Goal: Task Accomplishment & Management: Use online tool/utility

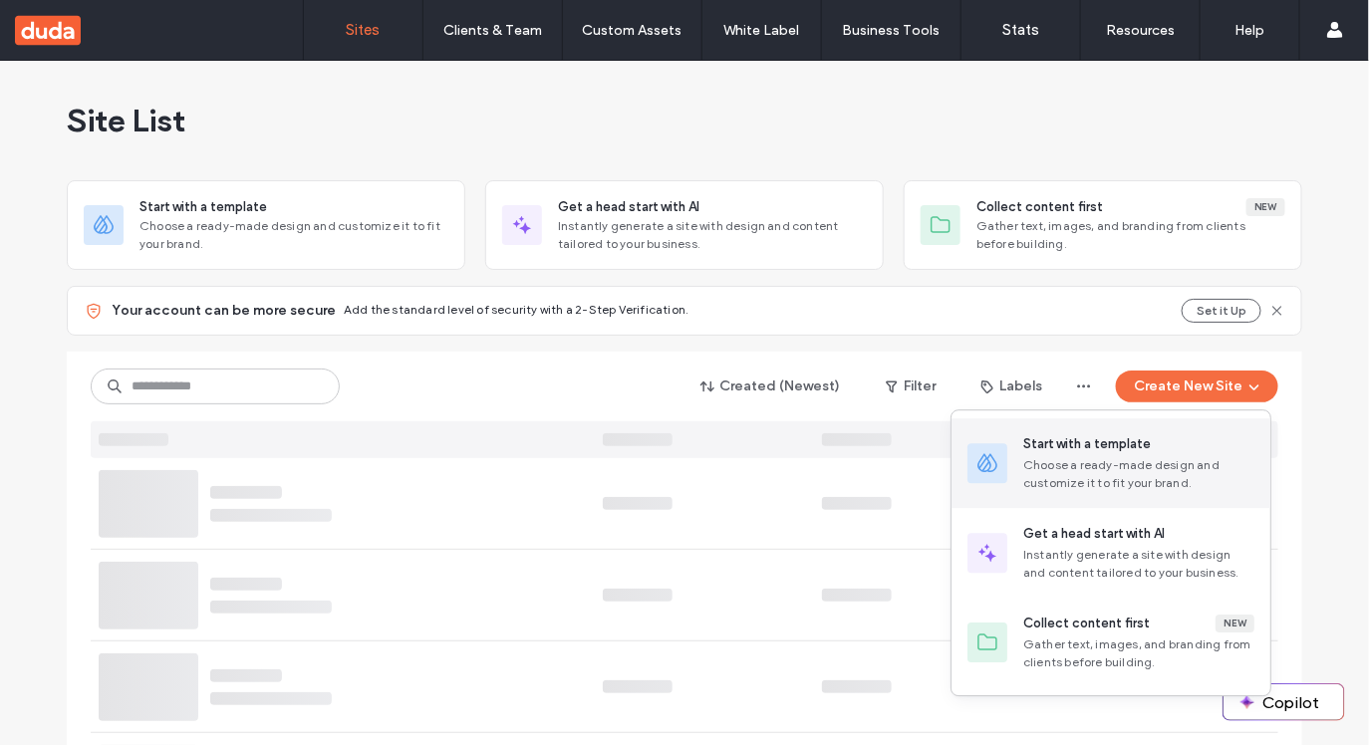
click at [1157, 460] on div "Choose a ready-made design and customize it to fit your brand." at bounding box center [1138, 474] width 231 height 36
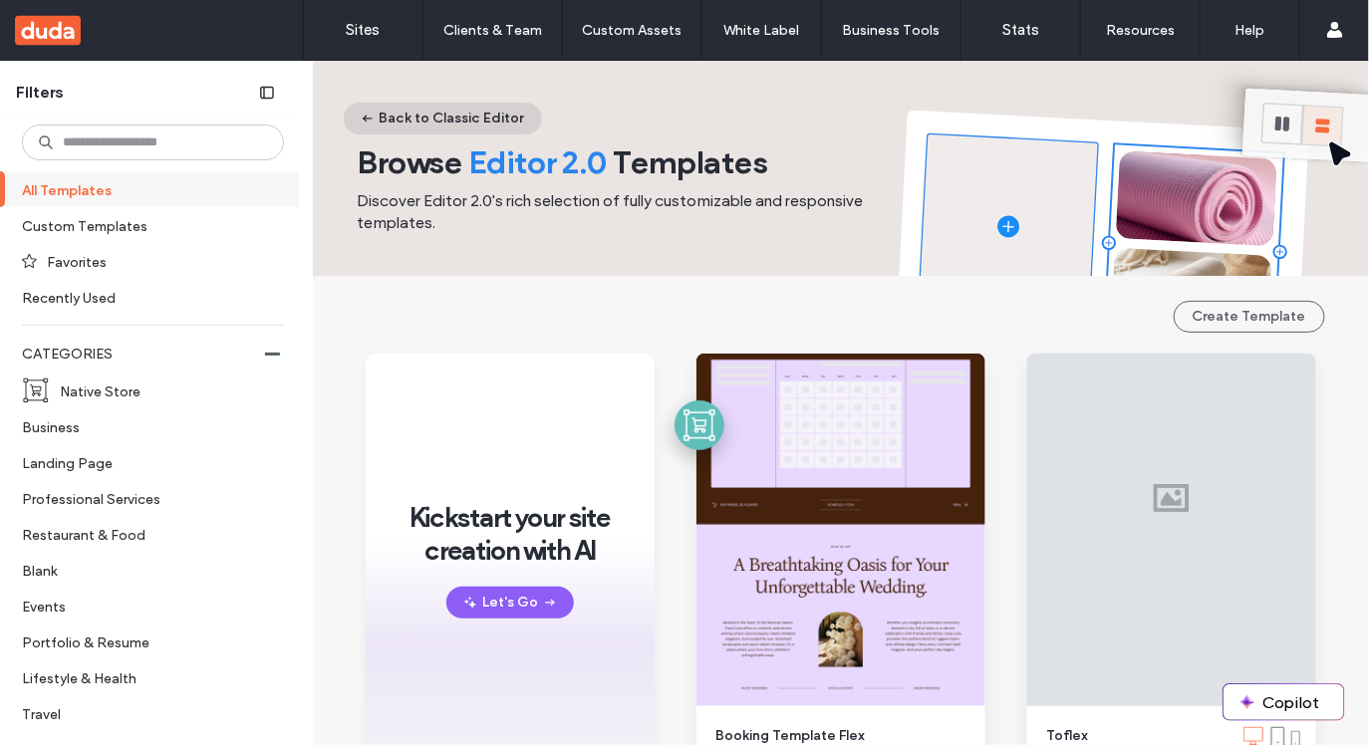
click at [460, 114] on button "Back to Classic Editor" at bounding box center [443, 119] width 198 height 32
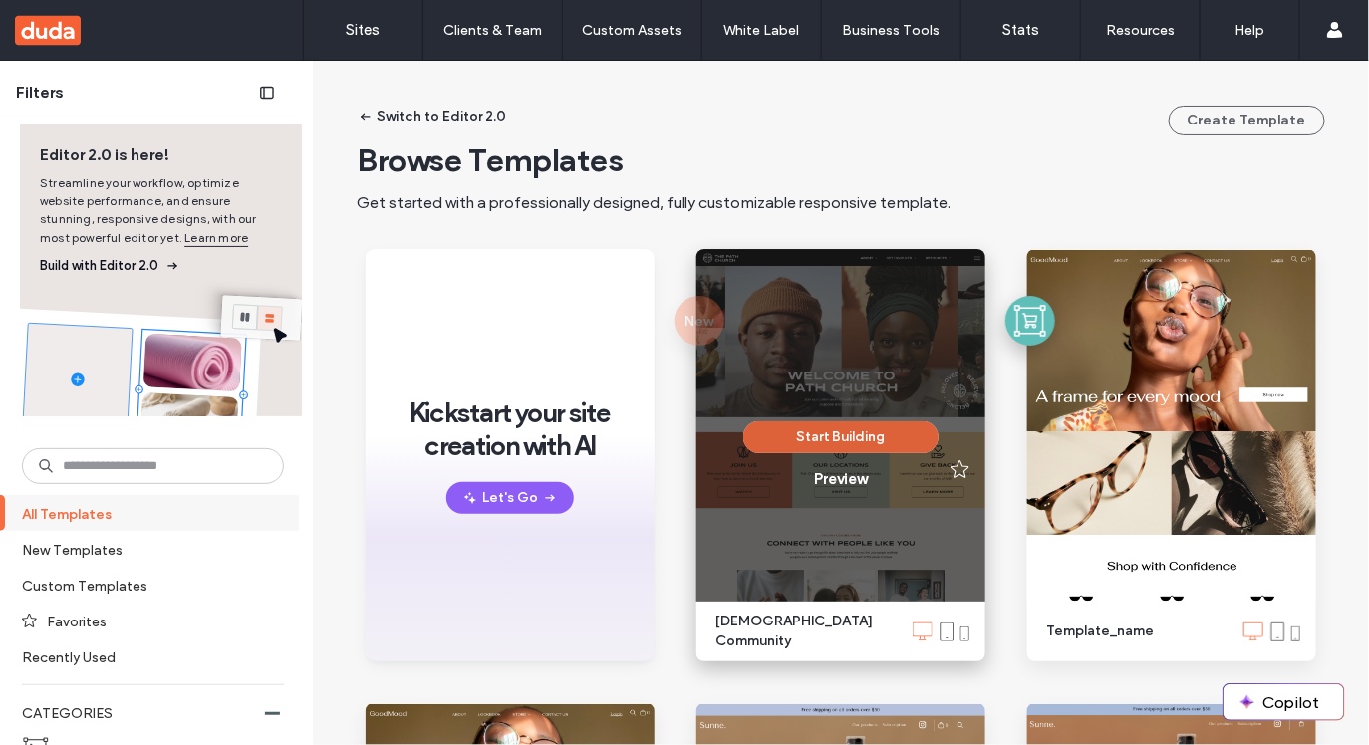
click at [852, 437] on button "Start Building" at bounding box center [840, 438] width 195 height 32
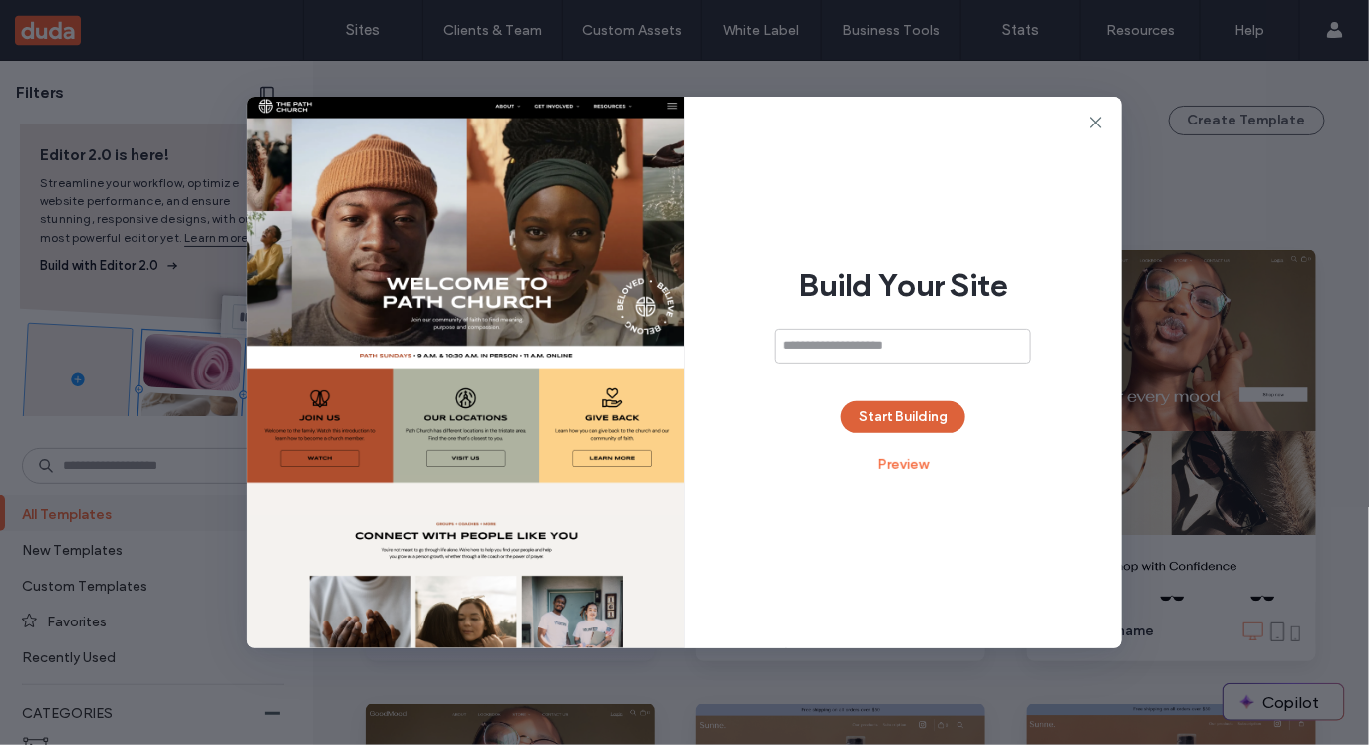
click at [902, 420] on button "Start Building" at bounding box center [903, 418] width 125 height 32
